Goal: Find specific page/section: Find specific page/section

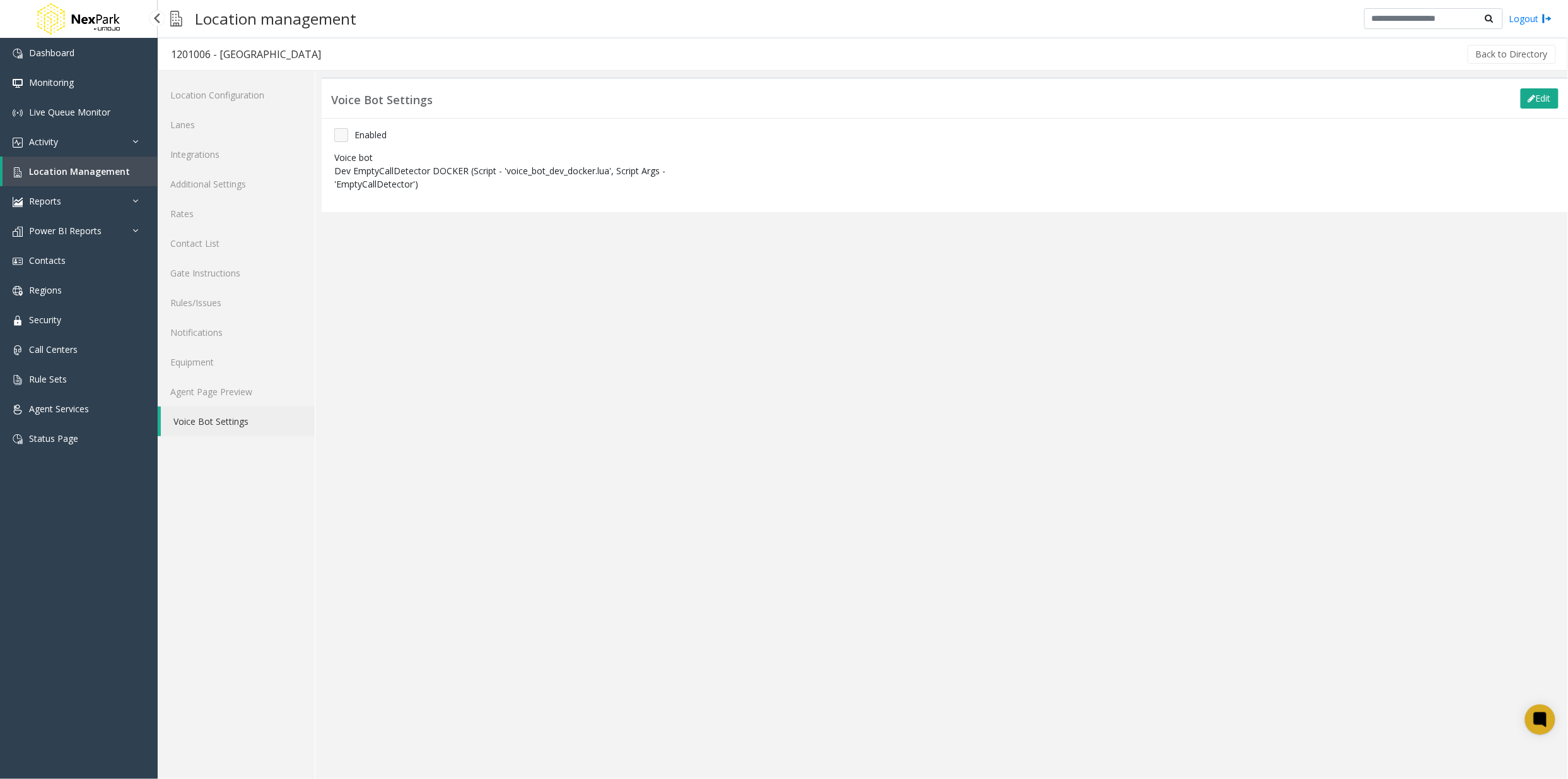
click at [79, 172] on span "Location Management" at bounding box center [79, 172] width 101 height 12
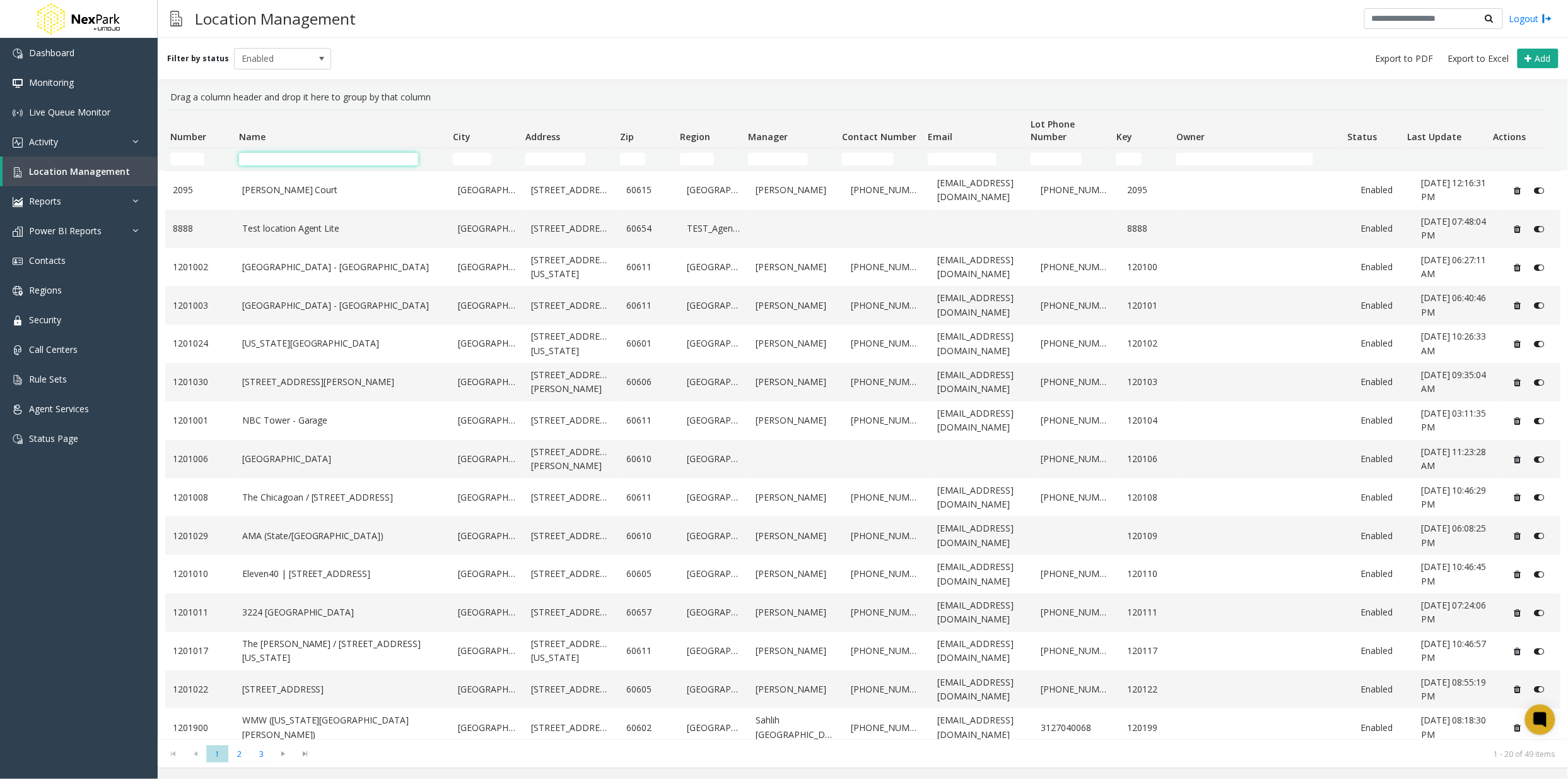
click at [309, 159] on input "Name Filter" at bounding box center [329, 159] width 180 height 12
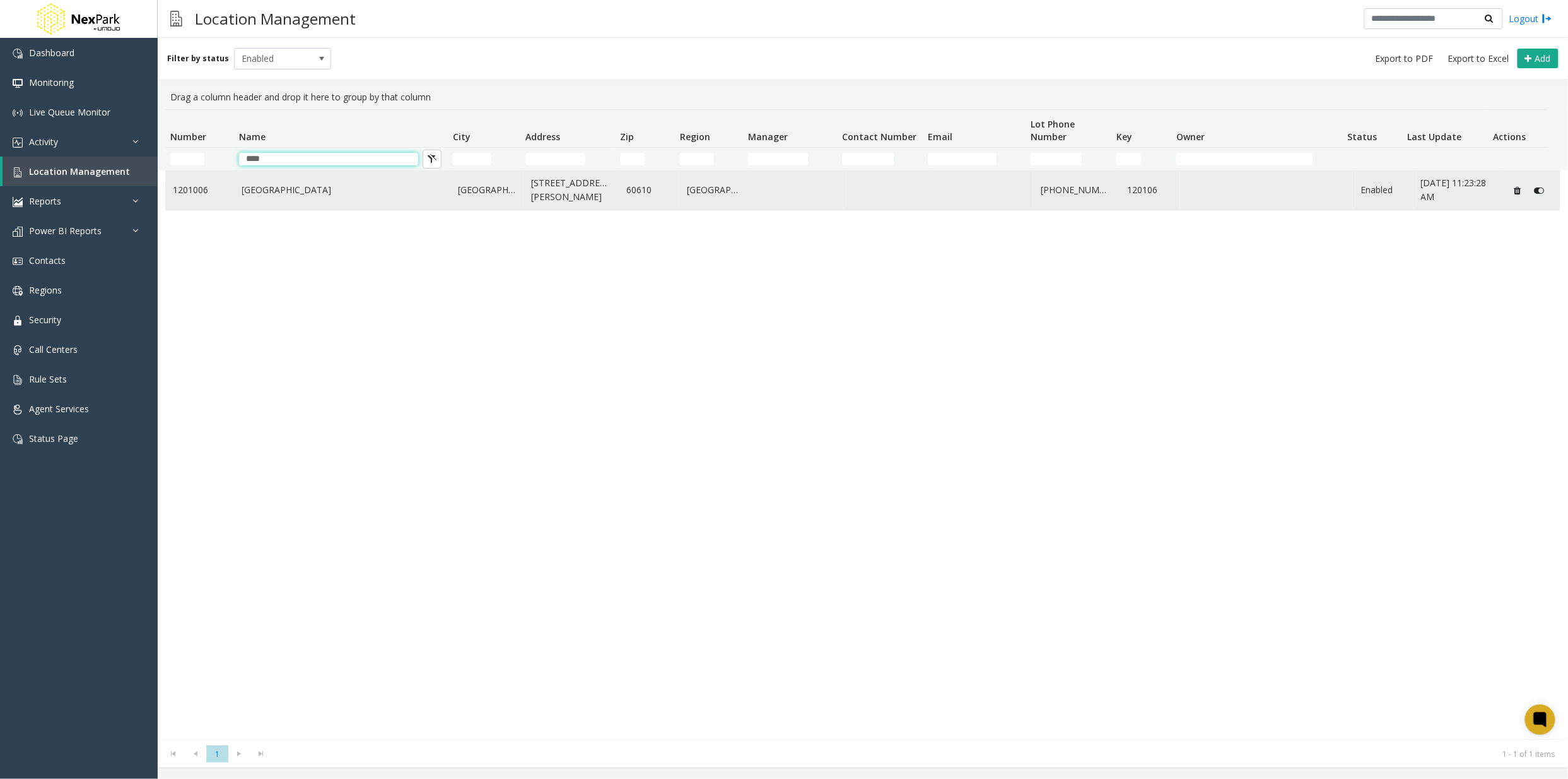
type input "****"
click at [309, 187] on link "[GEOGRAPHIC_DATA]" at bounding box center [342, 190] width 201 height 14
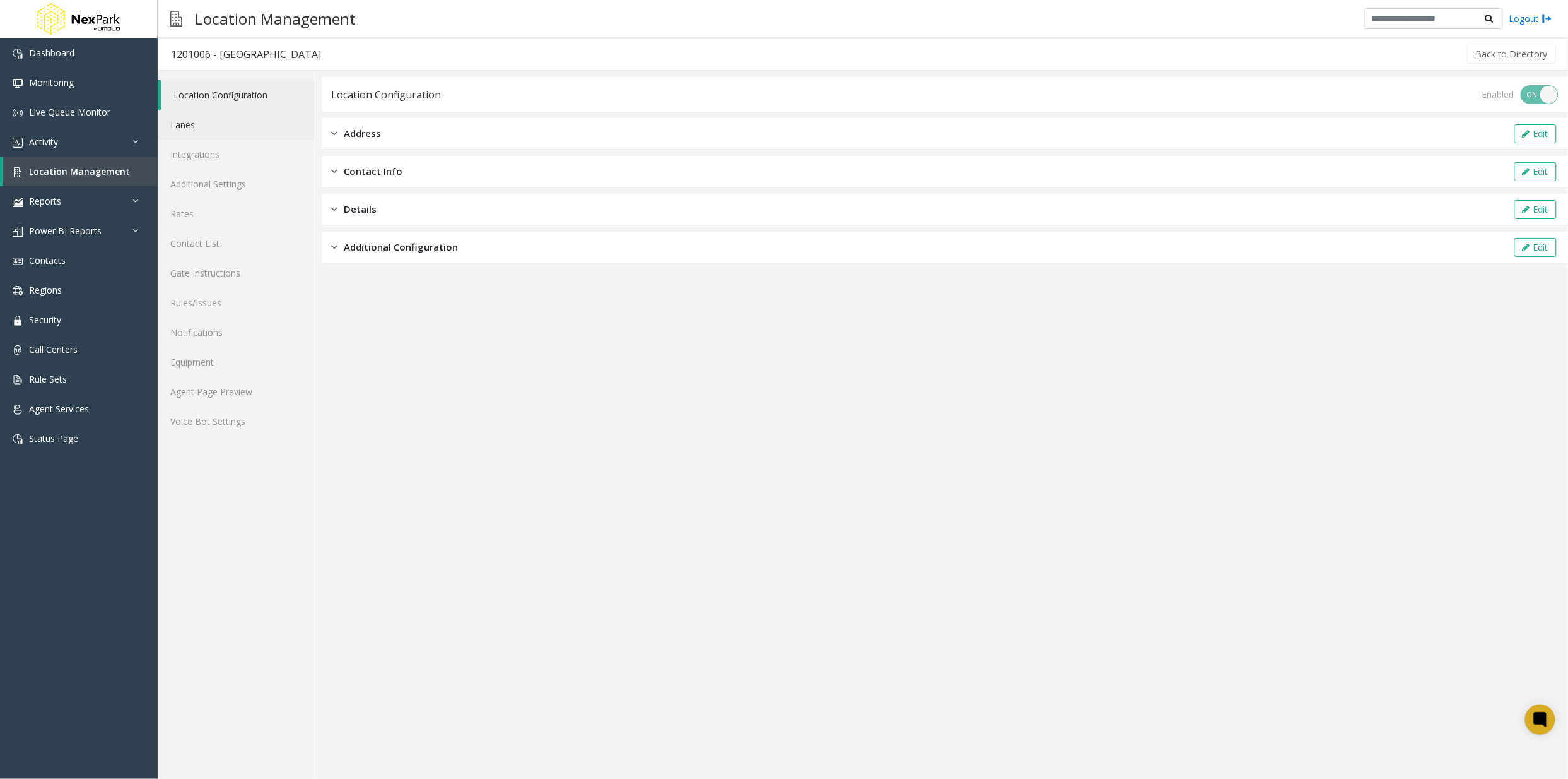
click at [192, 122] on link "Lanes" at bounding box center [236, 125] width 157 height 30
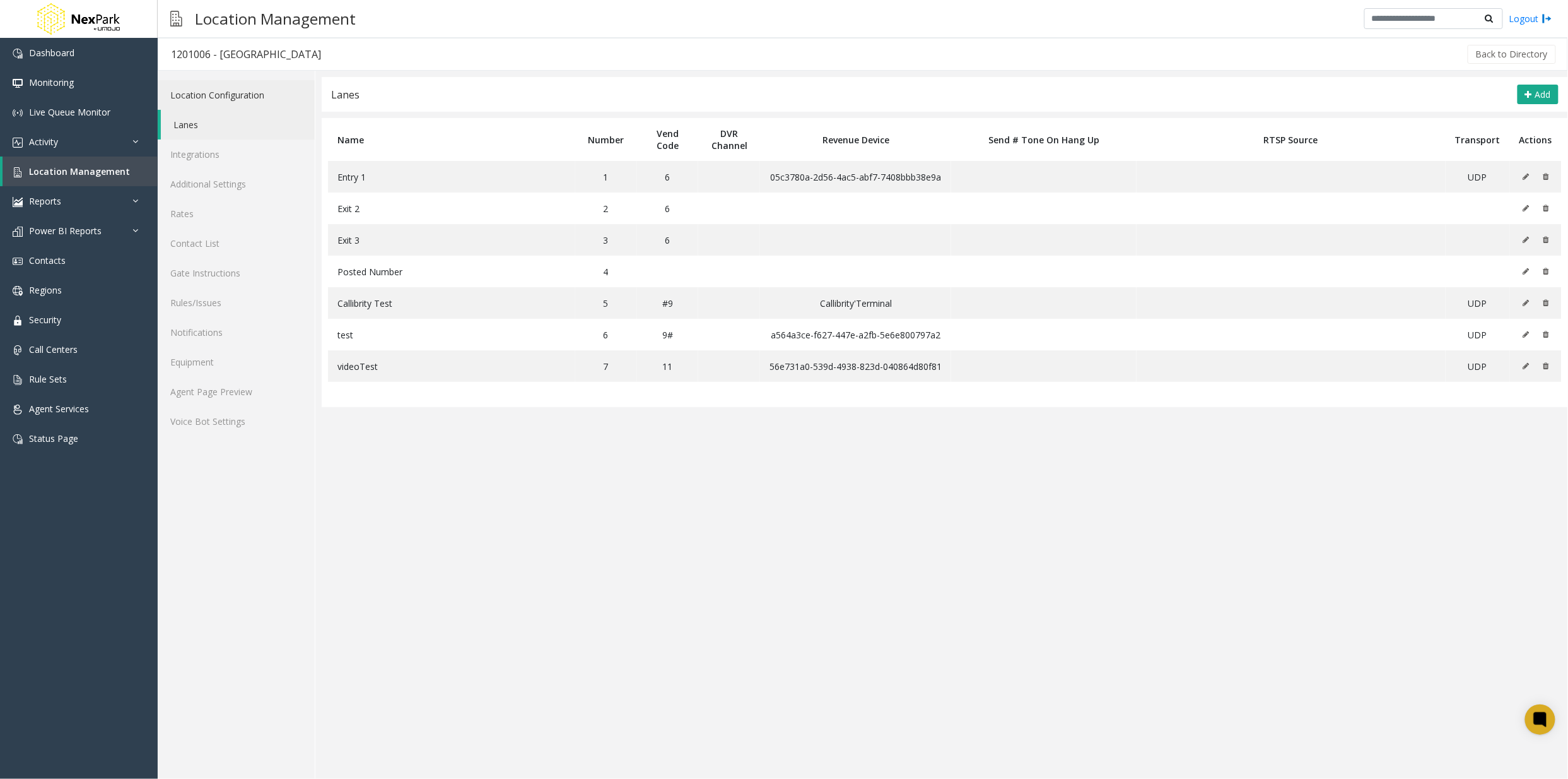
click at [187, 102] on link "Location Configuration" at bounding box center [236, 95] width 157 height 30
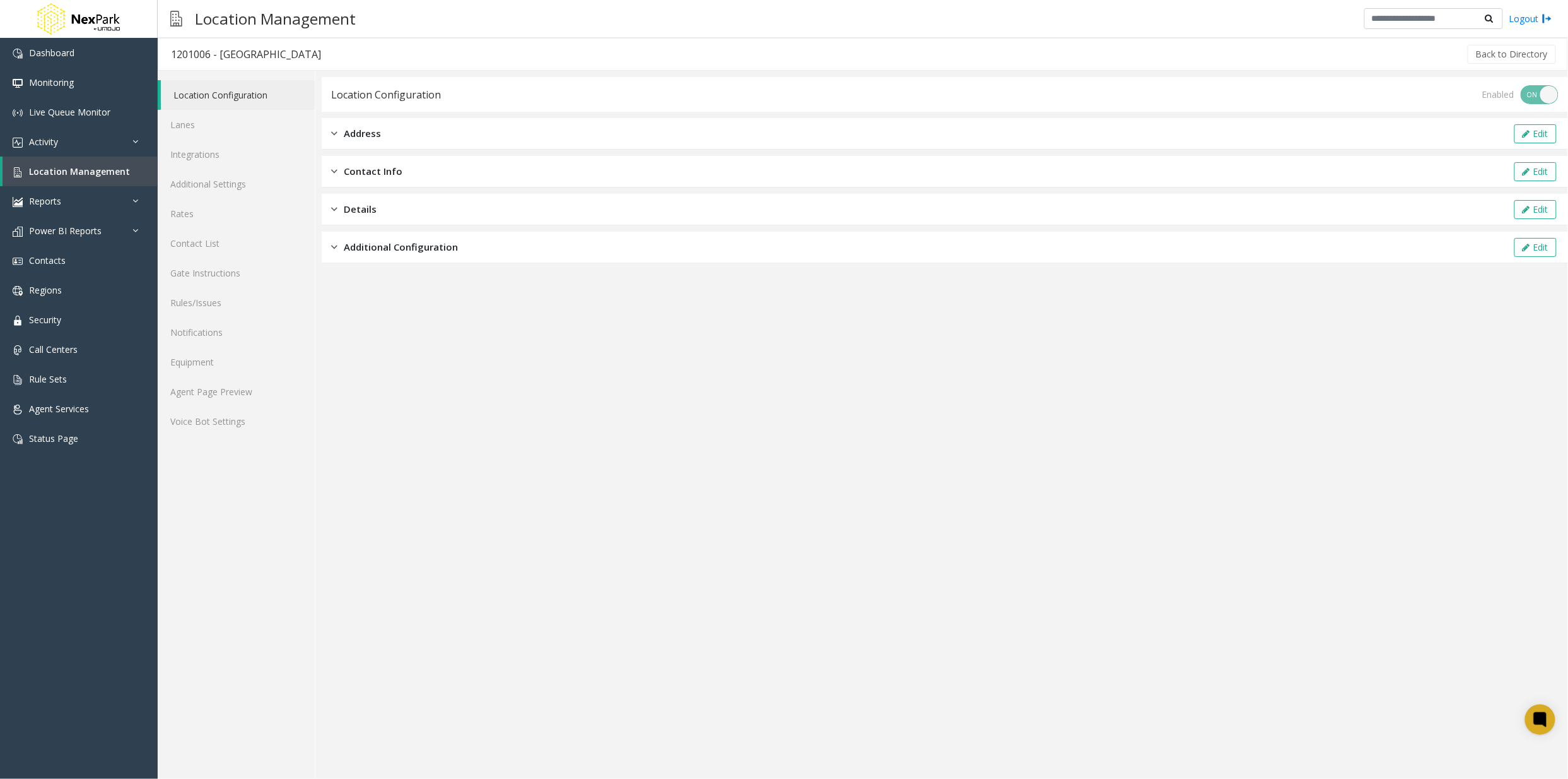
click at [404, 256] on div "Additional Configuration Edit" at bounding box center [945, 247] width 1246 height 32
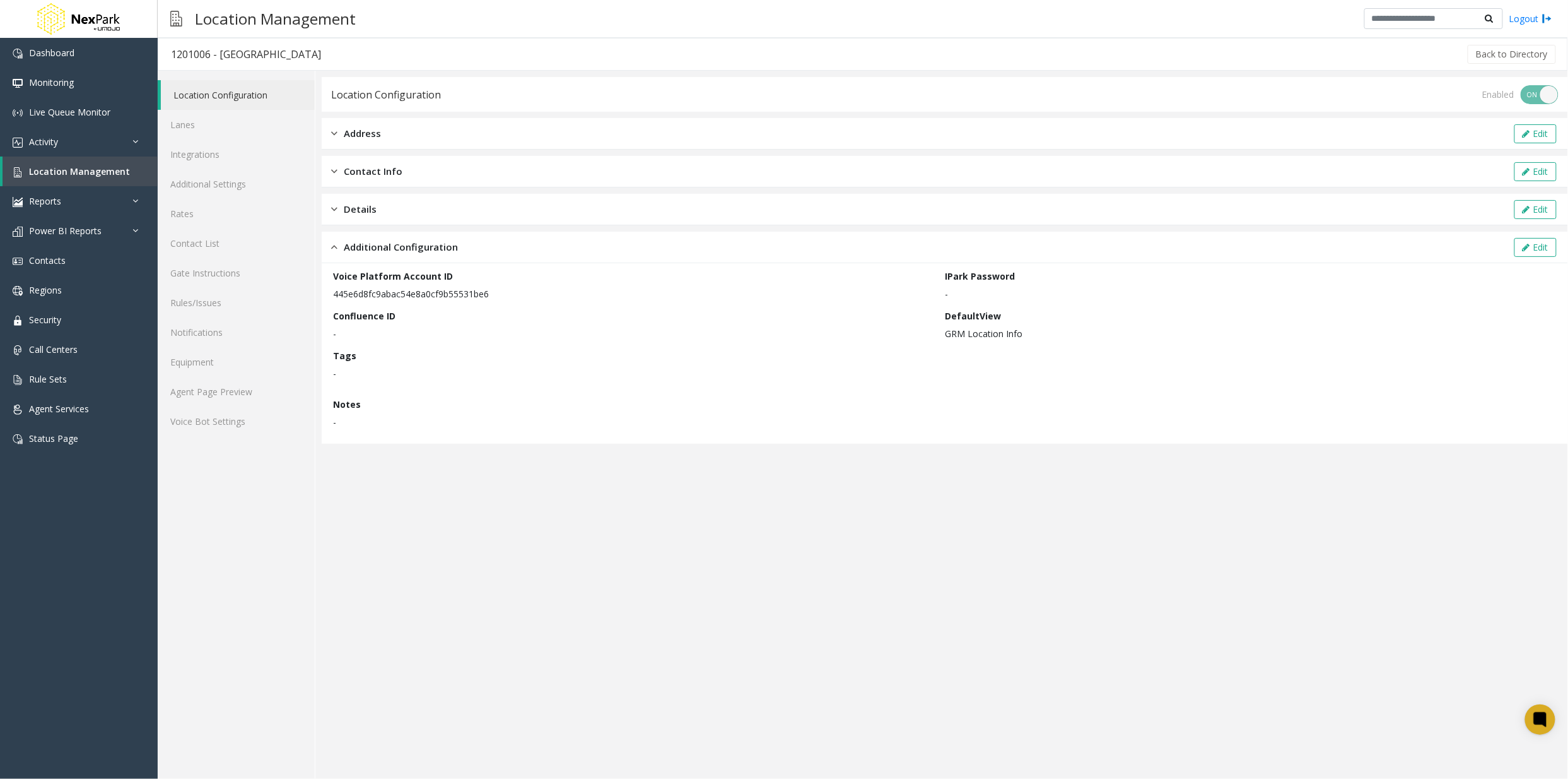
click at [624, 541] on app-location-configuration "Location Configuration Enabled ON OFF Address Edit Contact Info Edit Details Ed…" at bounding box center [945, 428] width 1246 height 702
